Goal: Task Accomplishment & Management: Complete application form

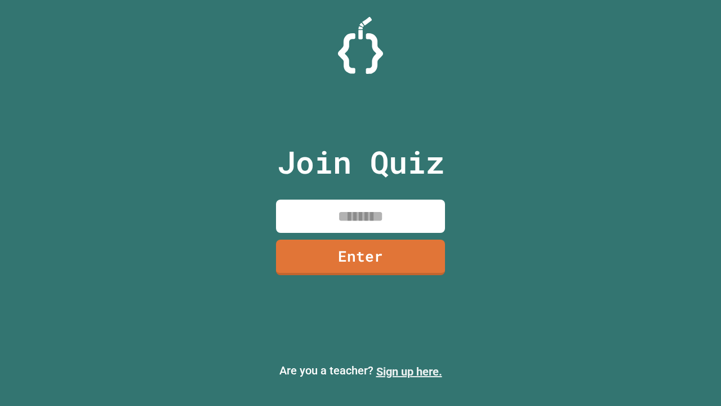
click at [409, 371] on link "Sign up here." at bounding box center [409, 371] width 66 height 14
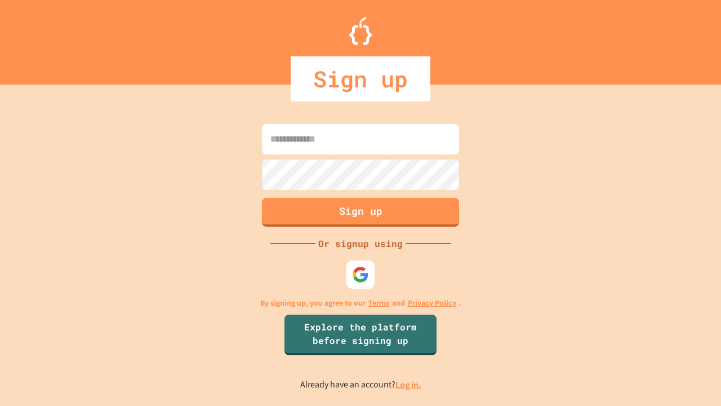
click at [409, 384] on link "Log in." at bounding box center [408, 385] width 26 height 12
